Goal: Task Accomplishment & Management: Complete application form

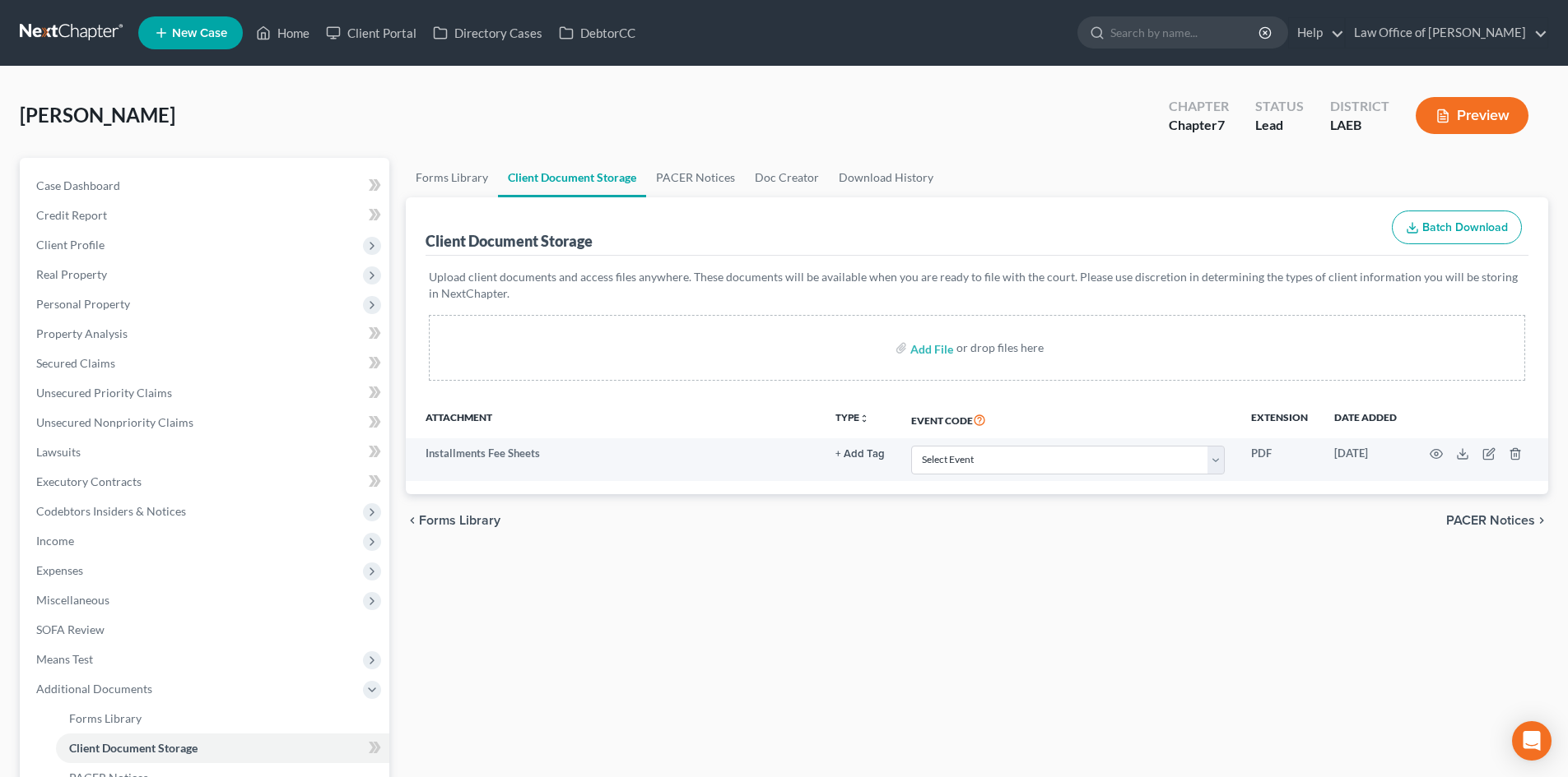
click at [55, 33] on link at bounding box center [72, 33] width 105 height 30
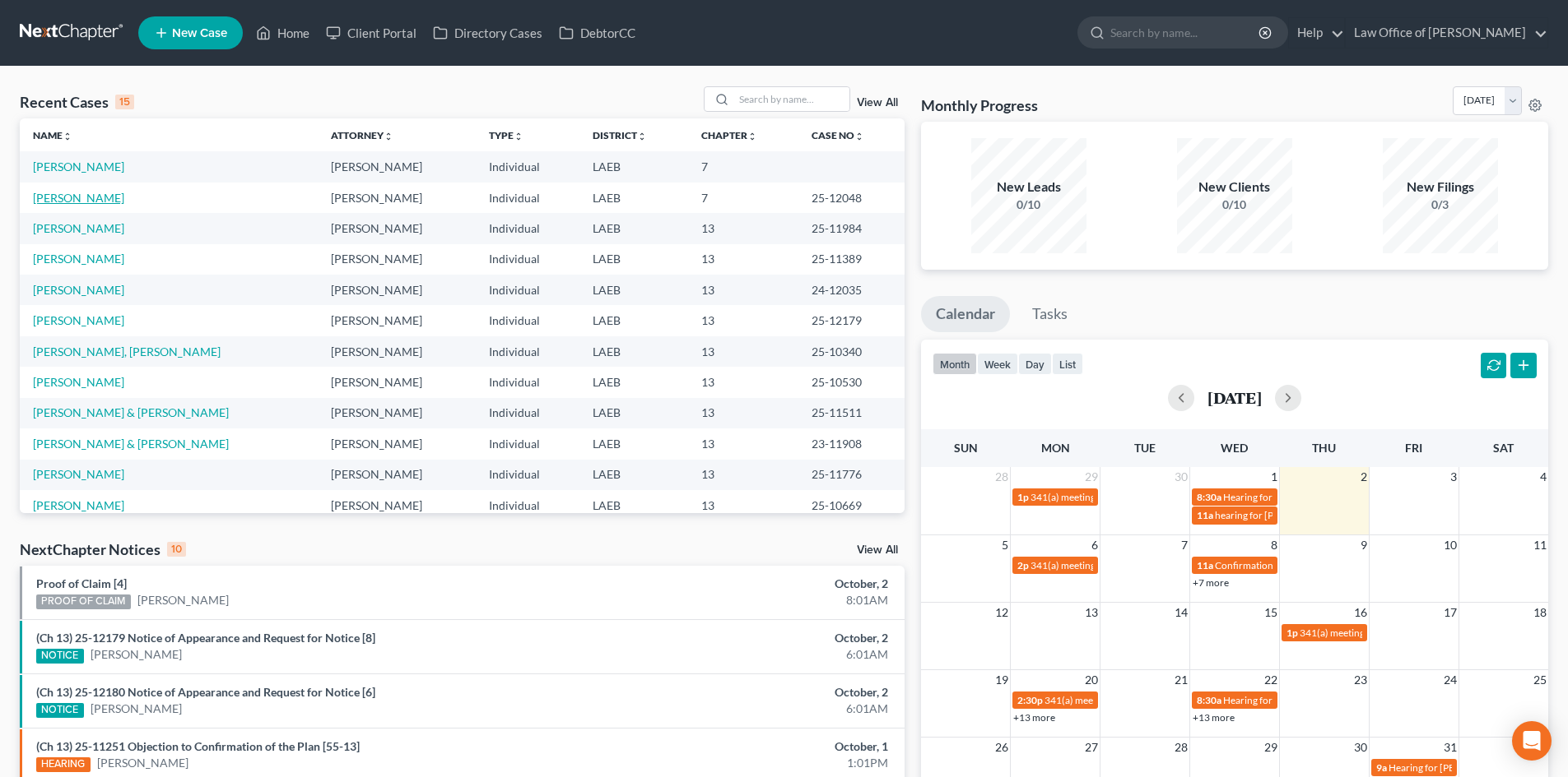
click at [85, 197] on link "[PERSON_NAME]" at bounding box center [78, 198] width 91 height 14
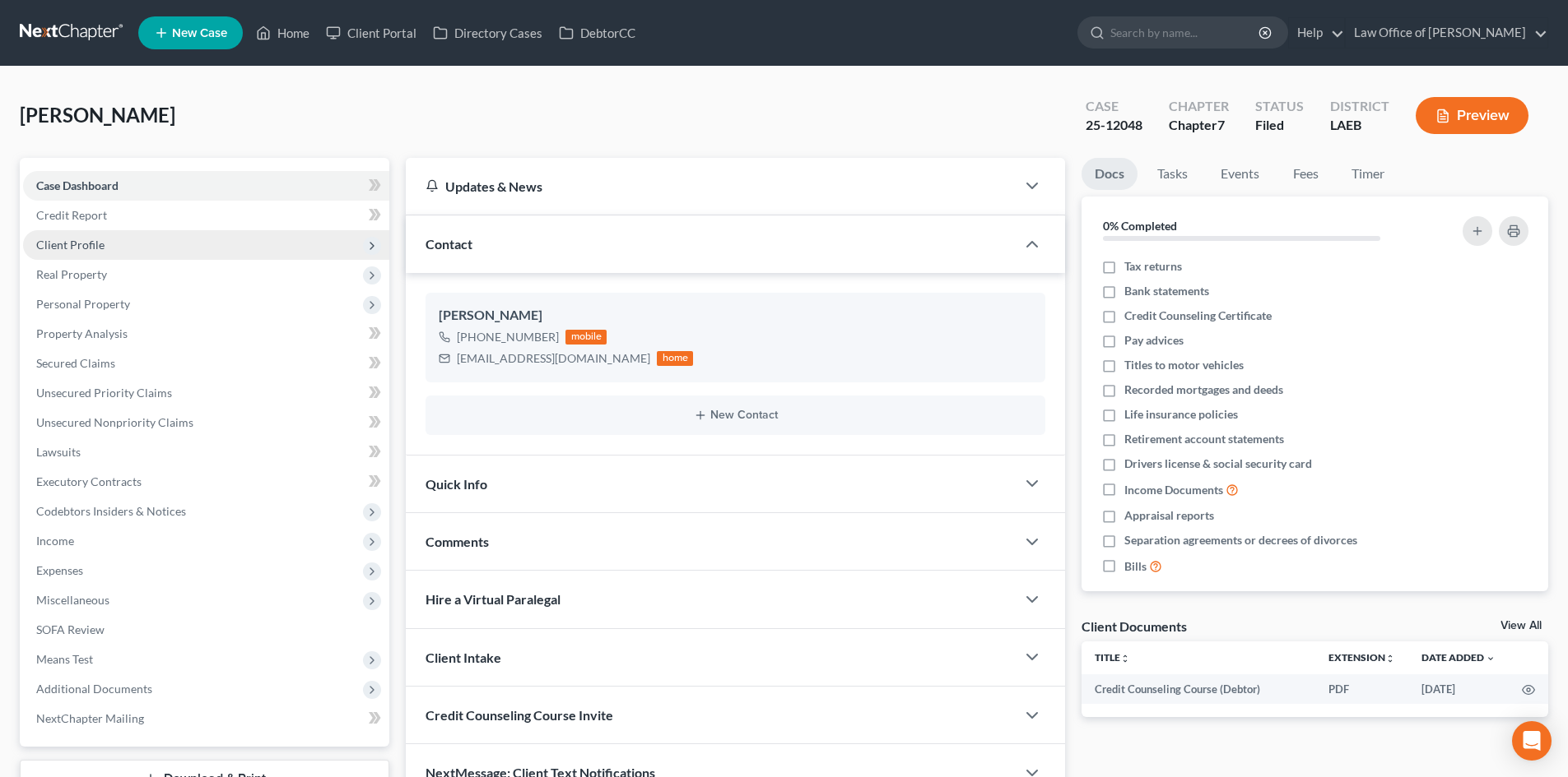
click at [87, 239] on span "Client Profile" at bounding box center [70, 244] width 69 height 14
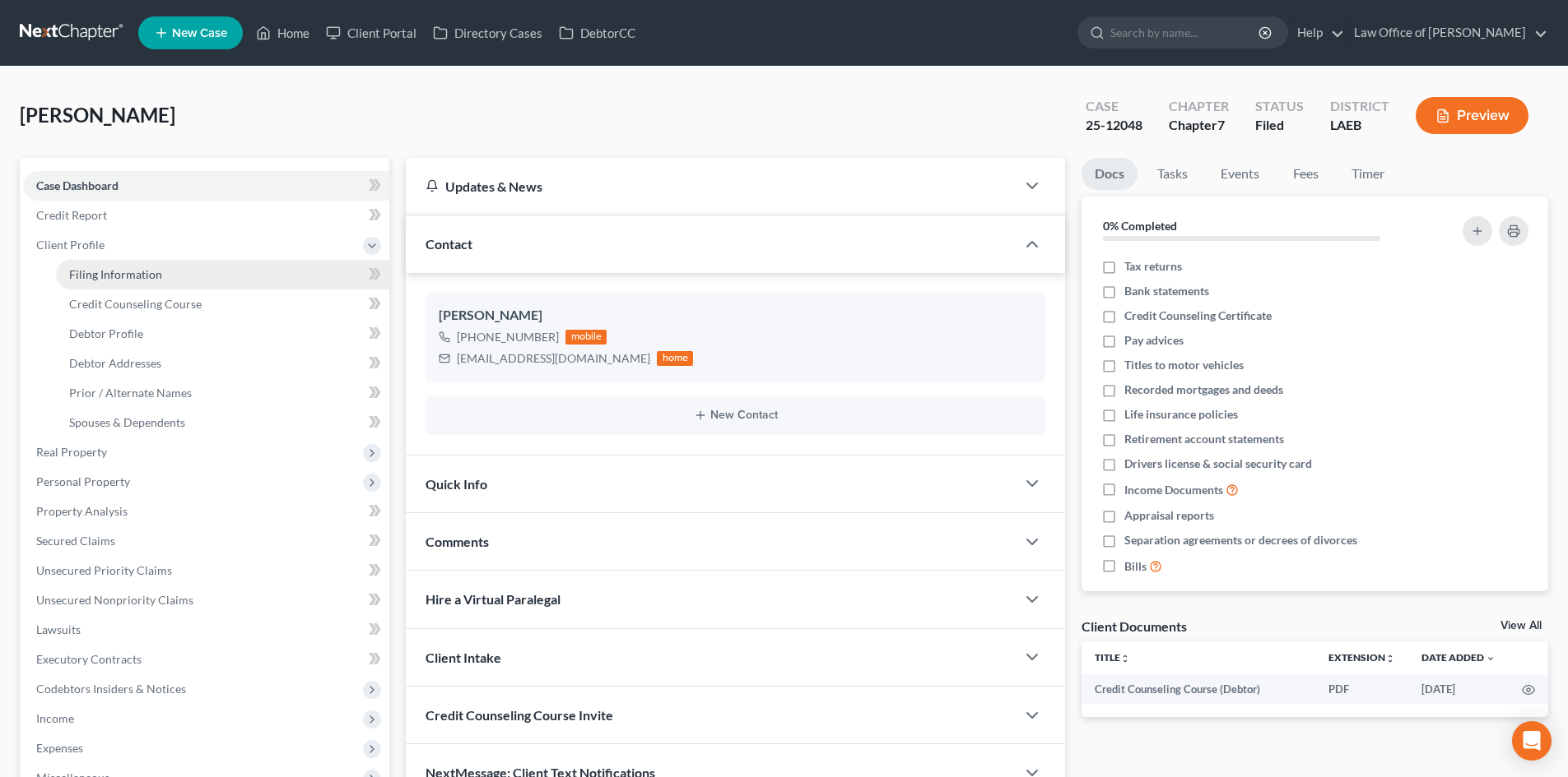
click at [90, 269] on span "Filing Information" at bounding box center [115, 275] width 93 height 14
select select "1"
select select "0"
select select "19"
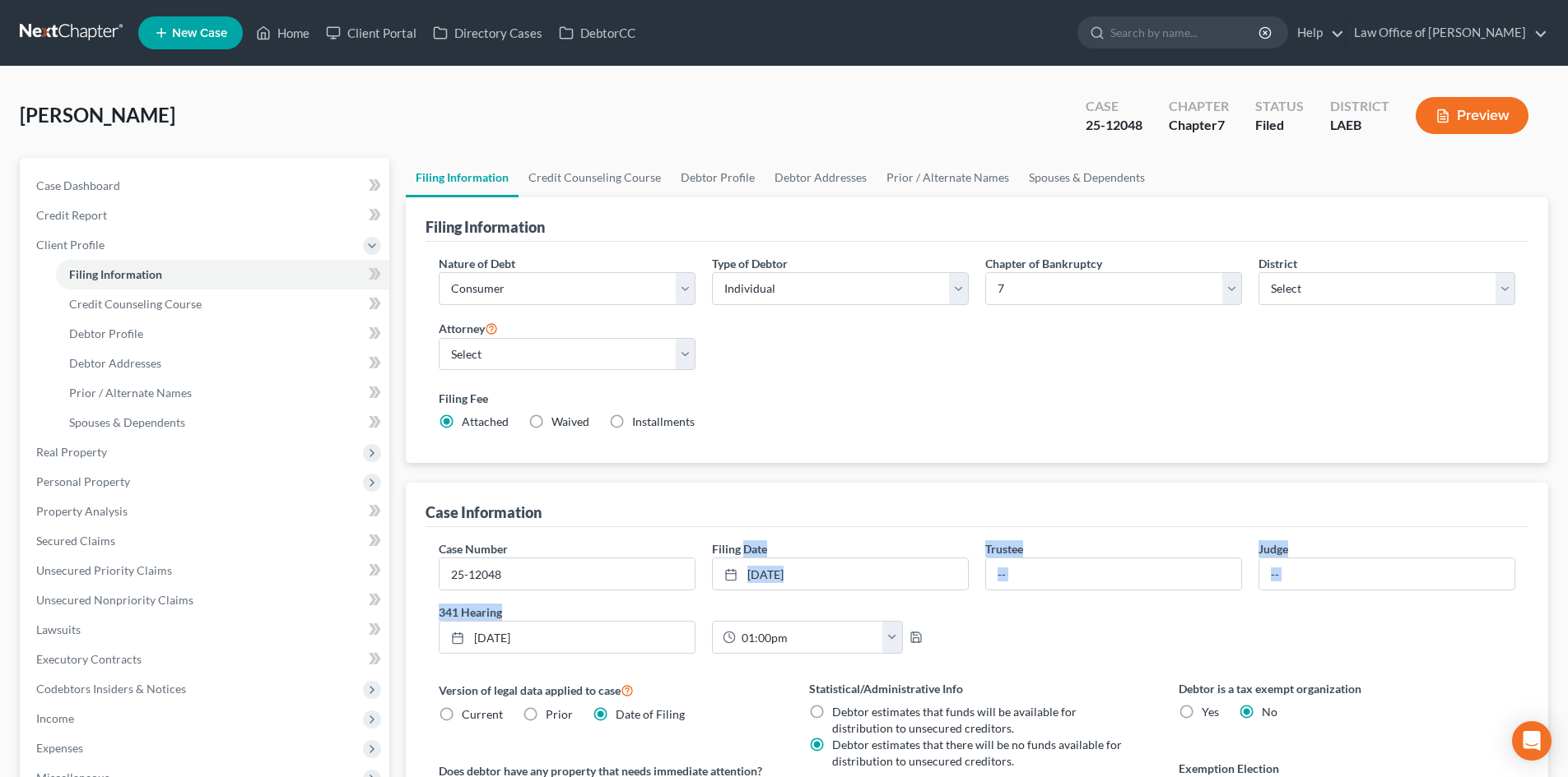
drag, startPoint x: 855, startPoint y: 604, endPoint x: 743, endPoint y: 555, distance: 122.2
click at [743, 555] on div "Case Number 25-12048 Filing Date [DATE] close Date [DATE] Time 12:00 AM chevron…" at bounding box center [977, 604] width 1093 height 127
click at [804, 508] on div "Case Information" at bounding box center [977, 505] width 1103 height 44
drag, startPoint x: 1145, startPoint y: 123, endPoint x: 1082, endPoint y: 133, distance: 63.8
click at [1082, 133] on div "Case 25-12048" at bounding box center [1114, 117] width 83 height 49
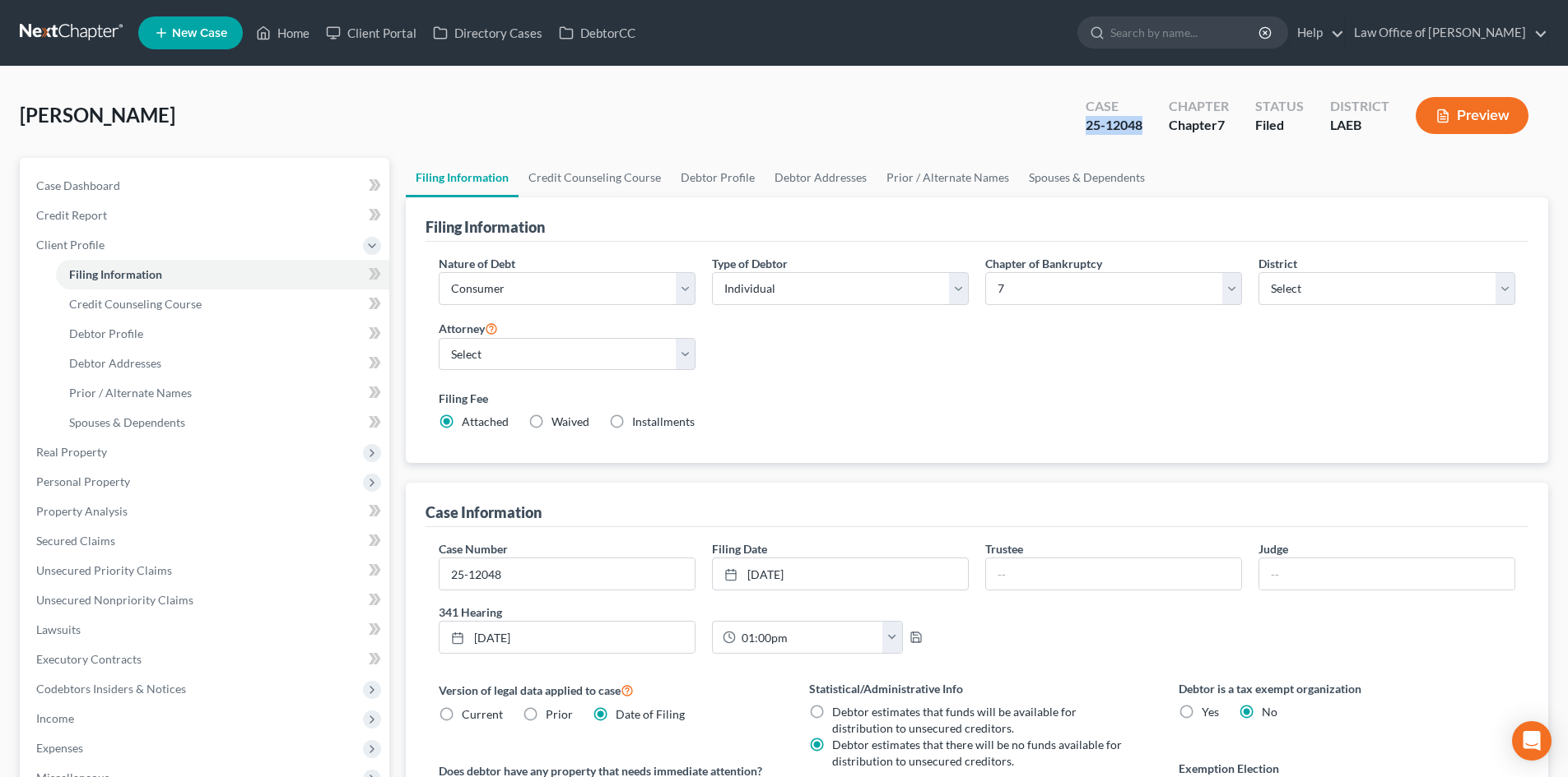
copy div "25-12048"
